Goal: Task Accomplishment & Management: Use online tool/utility

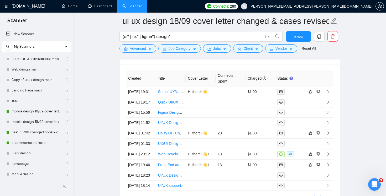
scroll to position [108, 0]
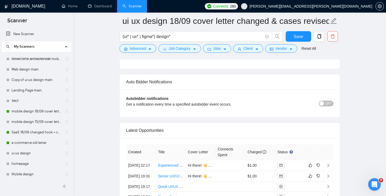
scroll to position [1281, 0]
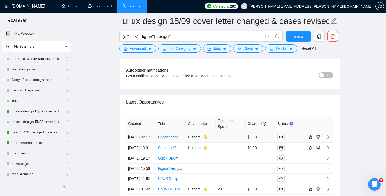
click at [223, 143] on td at bounding box center [231, 137] width 30 height 11
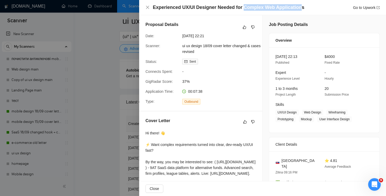
drag, startPoint x: 243, startPoint y: 8, endPoint x: 299, endPoint y: 9, distance: 56.7
click at [299, 9] on h4 "Experienced UX/UI Designer Needed for Complex Web Applications" at bounding box center [228, 7] width 151 height 7
copy h4 "Complex Web Application"
click at [148, 6] on icon "close" at bounding box center [147, 7] width 4 height 4
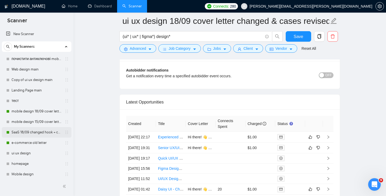
click at [36, 135] on link "SaaS 18/09 changed hook + case + final question" at bounding box center [37, 132] width 50 height 11
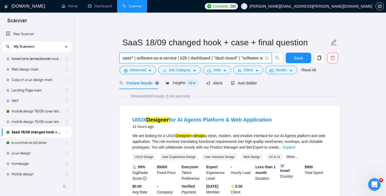
scroll to position [0, 26]
drag, startPoint x: 213, startPoint y: 60, endPoint x: 320, endPoint y: 68, distance: 108.0
click at [320, 68] on form "SaaS 18/09 changed hook + case + final question saas* | software-as-a-service |…" at bounding box center [229, 55] width 221 height 43
paste input "Complex Web Application"
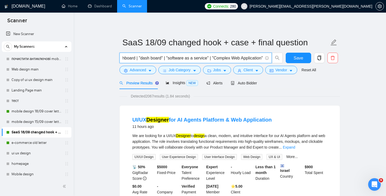
scroll to position [0, 82]
click at [295, 148] on link "Expand" at bounding box center [289, 147] width 12 height 4
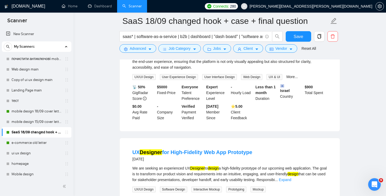
scroll to position [196, 0]
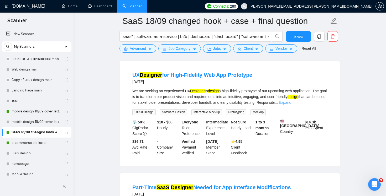
click at [291, 101] on link "Expand" at bounding box center [285, 103] width 12 height 4
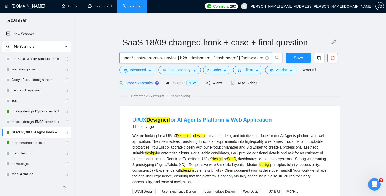
scroll to position [0, 82]
drag, startPoint x: 247, startPoint y: 58, endPoint x: 348, endPoint y: 63, distance: 100.9
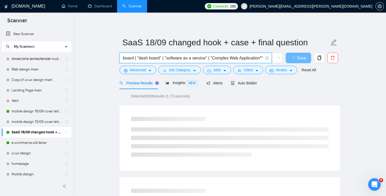
click at [212, 57] on input "saas* | software-as-a-service | b2b | dashboard | "dash board" | "software as a…" at bounding box center [193, 58] width 140 height 7
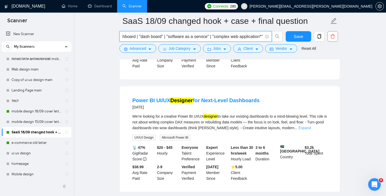
scroll to position [0, 0]
click at [311, 130] on link "Expand" at bounding box center [305, 128] width 12 height 4
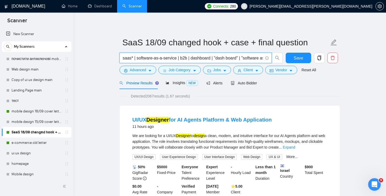
scroll to position [0, 82]
drag, startPoint x: 253, startPoint y: 55, endPoint x: 314, endPoint y: 54, distance: 60.9
click at [314, 54] on div "saas* | software-as-a-service | b2b | dashboard | "dash board" | "software as a…" at bounding box center [228, 59] width 221 height 13
drag, startPoint x: 210, startPoint y: 59, endPoint x: 50, endPoint y: 48, distance: 160.5
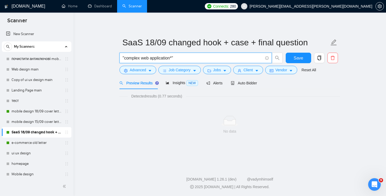
click at [174, 57] on input ""complex web application*"" at bounding box center [193, 58] width 140 height 7
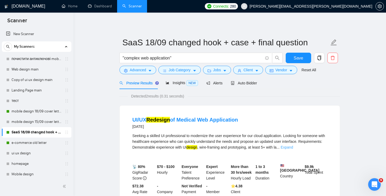
click at [293, 148] on link "Expand" at bounding box center [287, 147] width 12 height 4
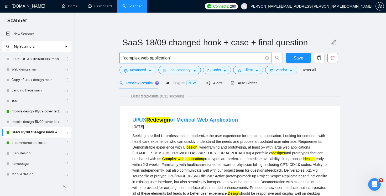
click at [171, 59] on input ""complex web application"" at bounding box center [193, 58] width 140 height 7
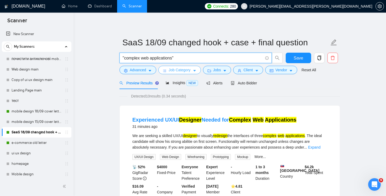
paste input "saas* | software-as-a-service | b2b | dashboard | "dash board" | "software as a…"
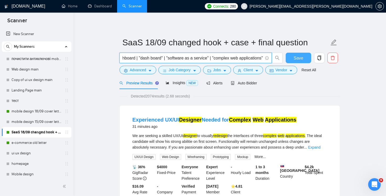
type input "saas* | software-as-a-service | b2b | dashboard | "dash board" | "software as a…"
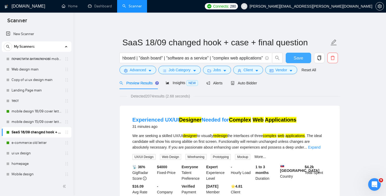
click at [303, 60] on button "Save" at bounding box center [298, 58] width 25 height 11
click at [301, 56] on span "Save" at bounding box center [298, 58] width 9 height 7
